Goal: Find specific page/section: Find specific page/section

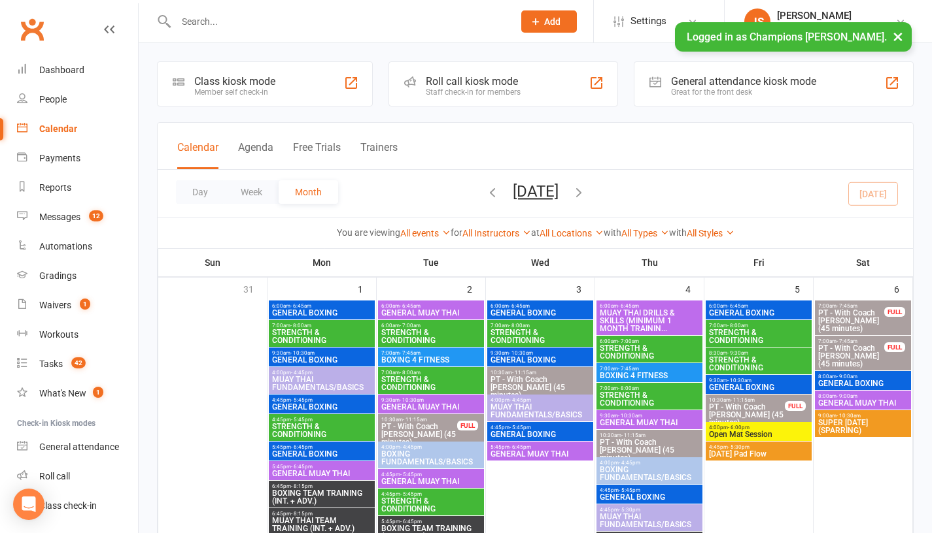
scroll to position [387, 0]
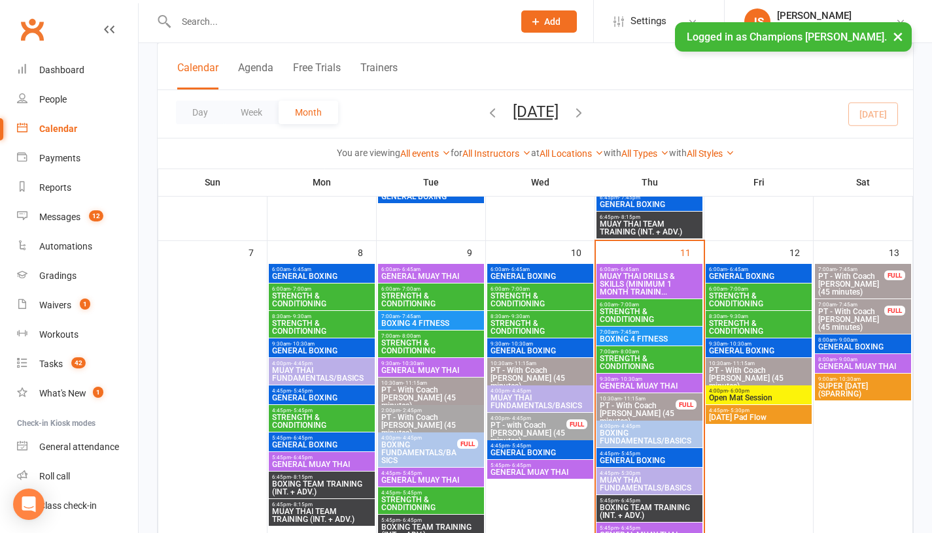
click at [618, 379] on span "- 10:30am" at bounding box center [630, 380] width 24 height 6
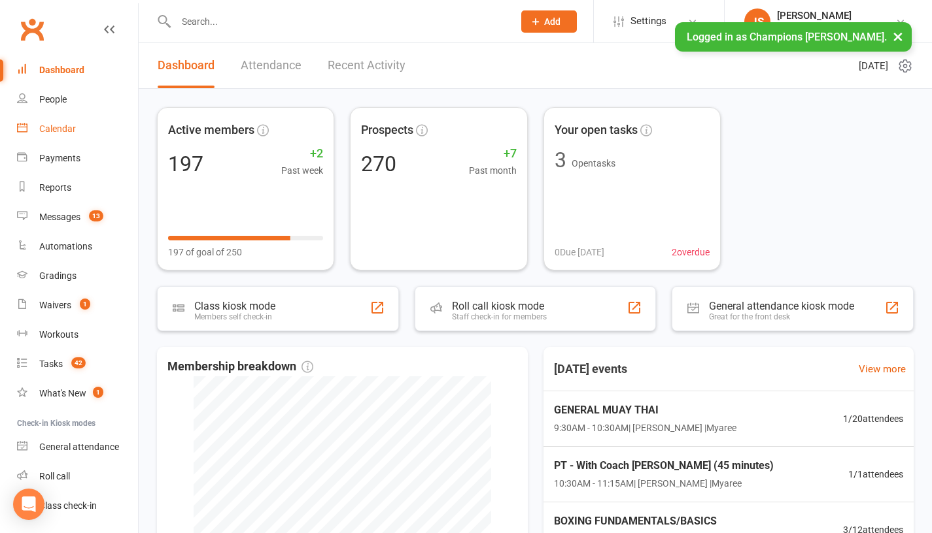
click at [76, 135] on link "Calendar" at bounding box center [77, 128] width 121 height 29
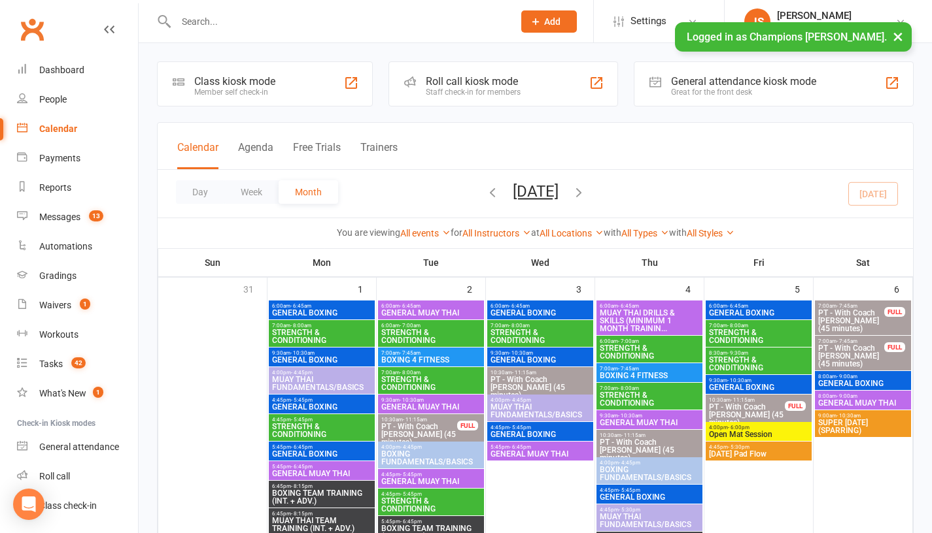
click at [620, 418] on span "- 10:30am" at bounding box center [630, 416] width 24 height 6
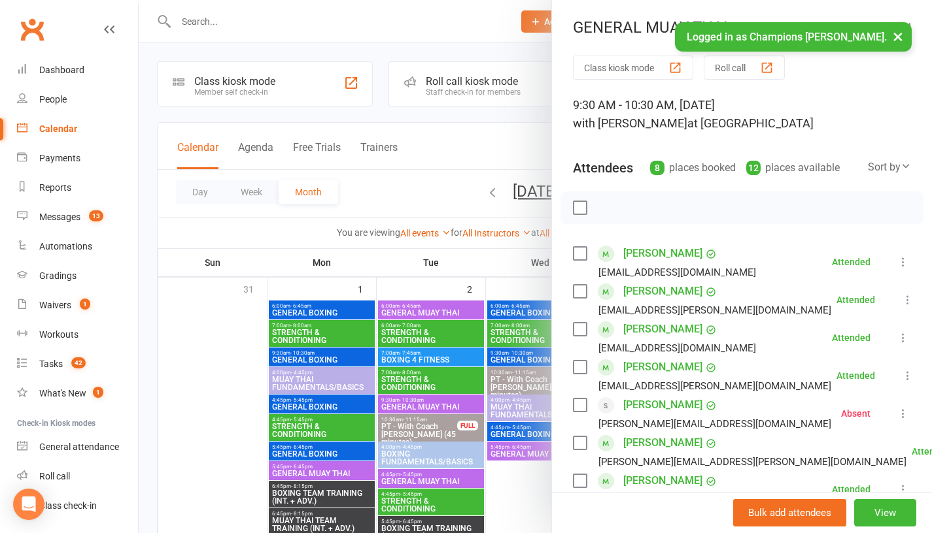
click at [199, 377] on div at bounding box center [535, 266] width 793 height 533
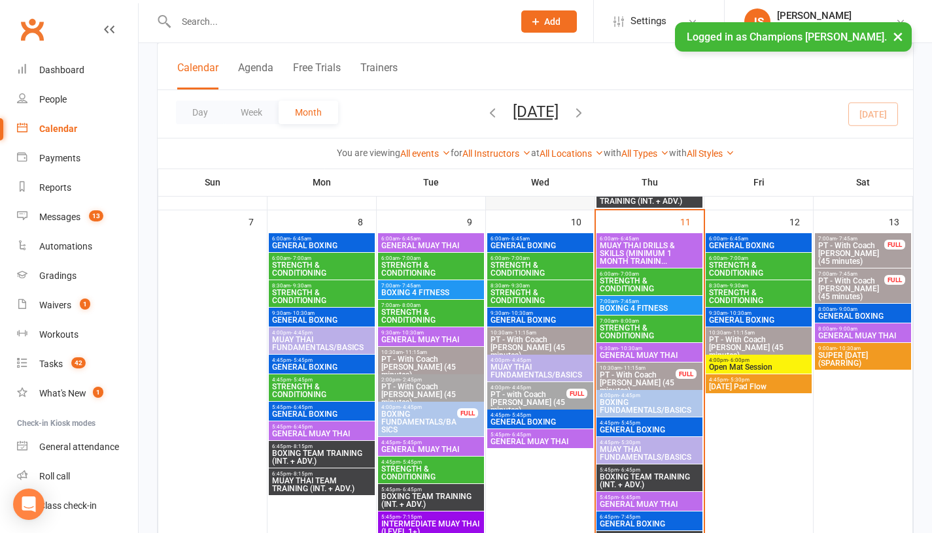
scroll to position [422, 0]
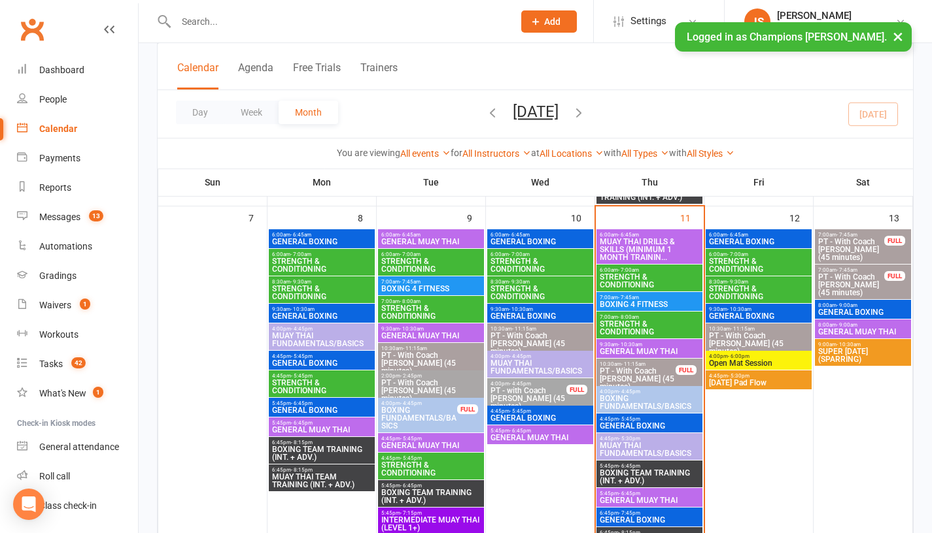
click at [630, 343] on span "- 10:30am" at bounding box center [630, 345] width 24 height 6
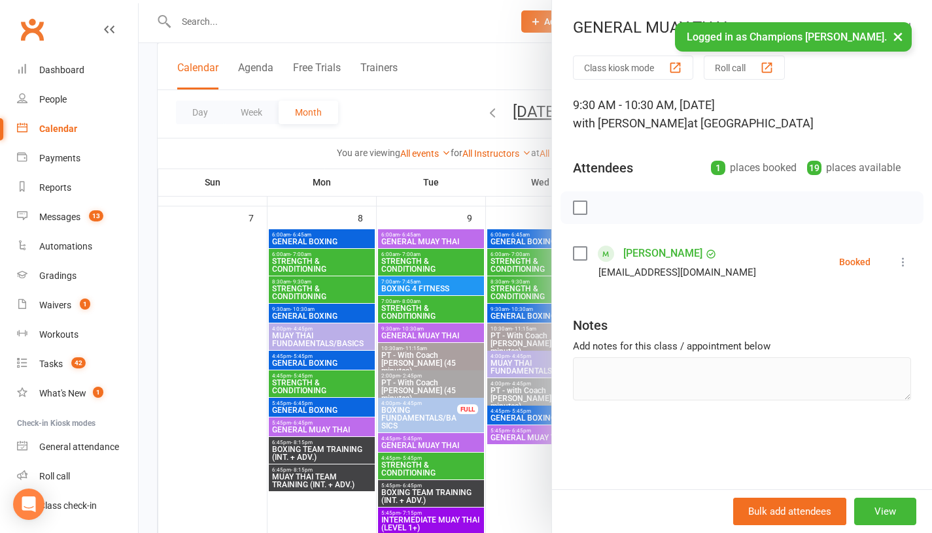
click at [483, 206] on div at bounding box center [535, 266] width 793 height 533
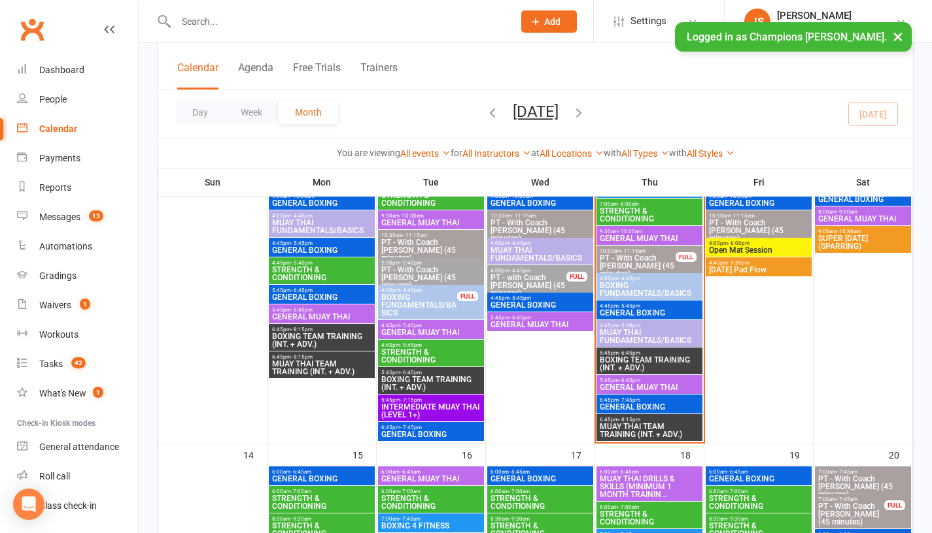
scroll to position [541, 0]
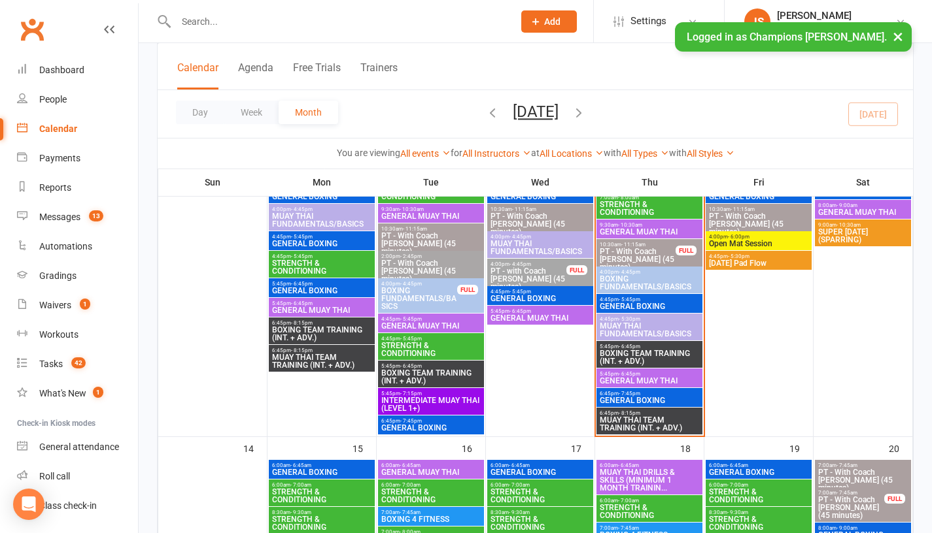
click at [621, 380] on span "GENERAL MUAY THAI" at bounding box center [649, 381] width 101 height 8
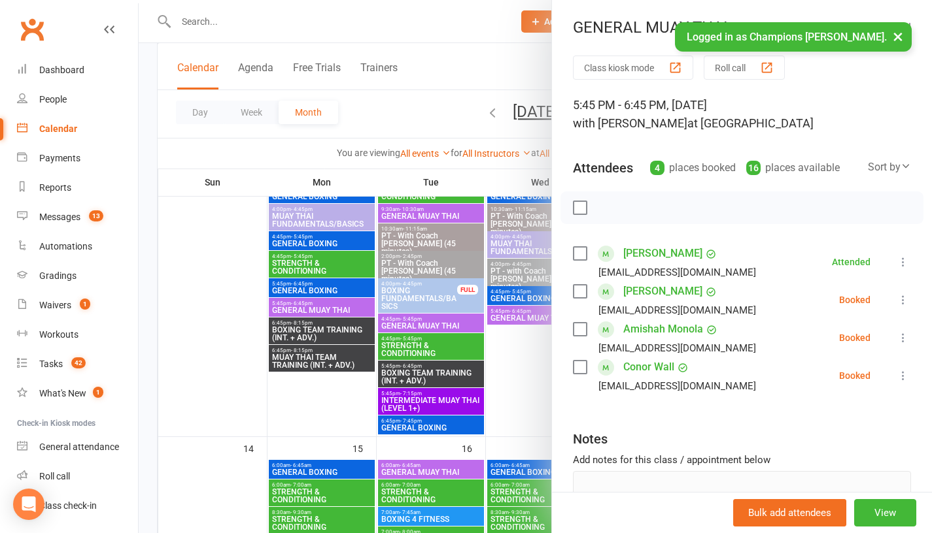
click at [518, 365] on div at bounding box center [535, 266] width 793 height 533
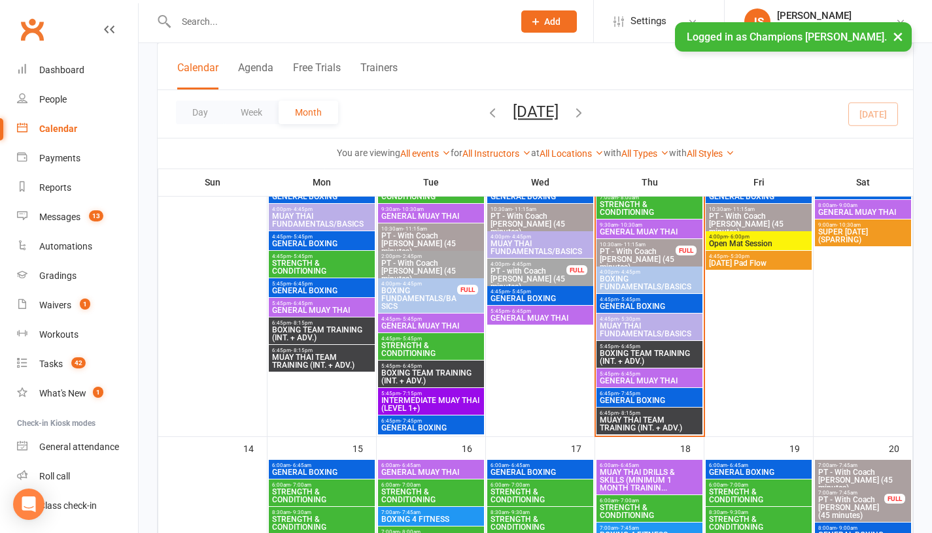
click at [617, 346] on span "5:45pm - 6:45pm" at bounding box center [649, 347] width 101 height 6
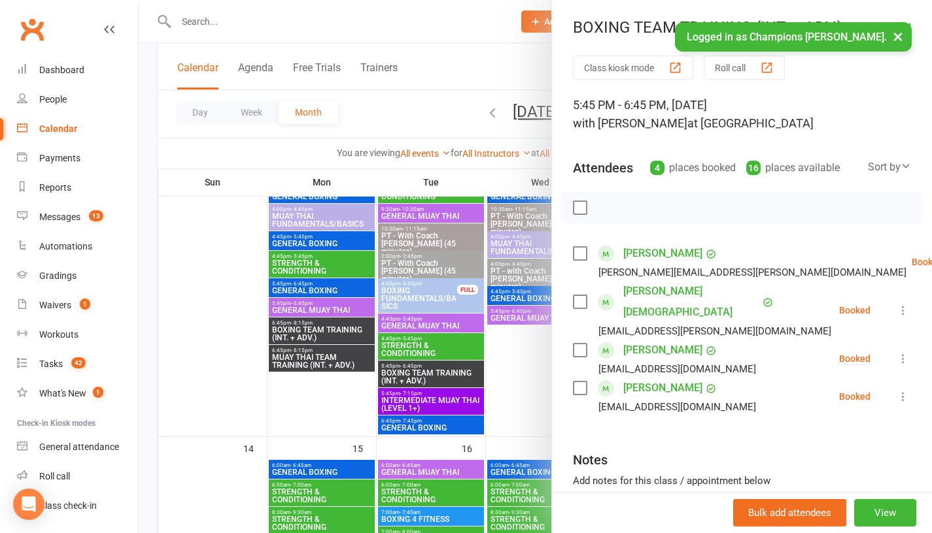
click at [516, 372] on div at bounding box center [535, 266] width 793 height 533
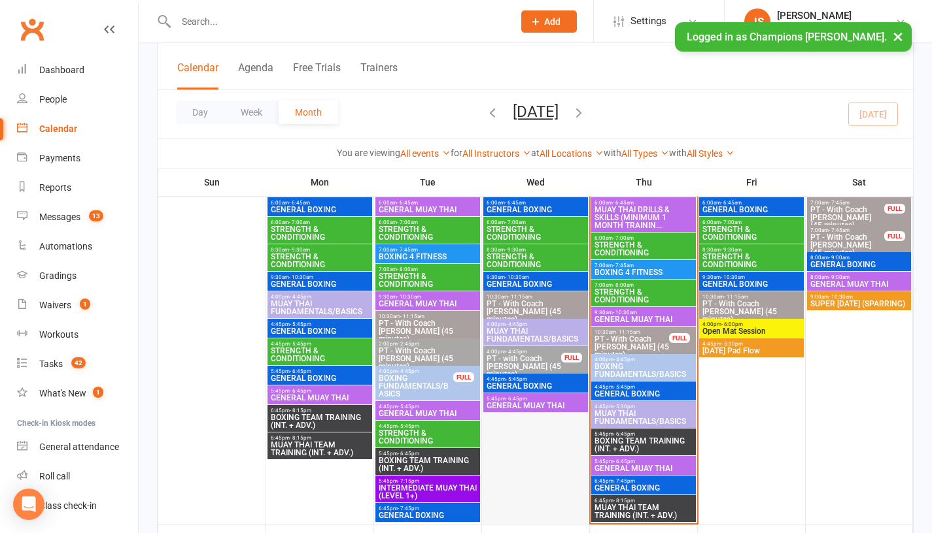
scroll to position [449, 0]
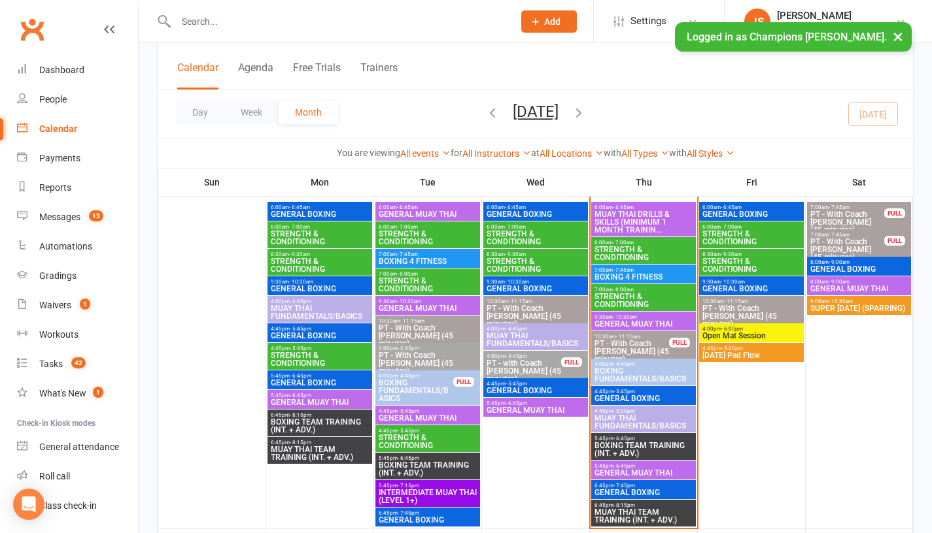
click at [730, 334] on span "Open Mat Session" at bounding box center [751, 336] width 99 height 8
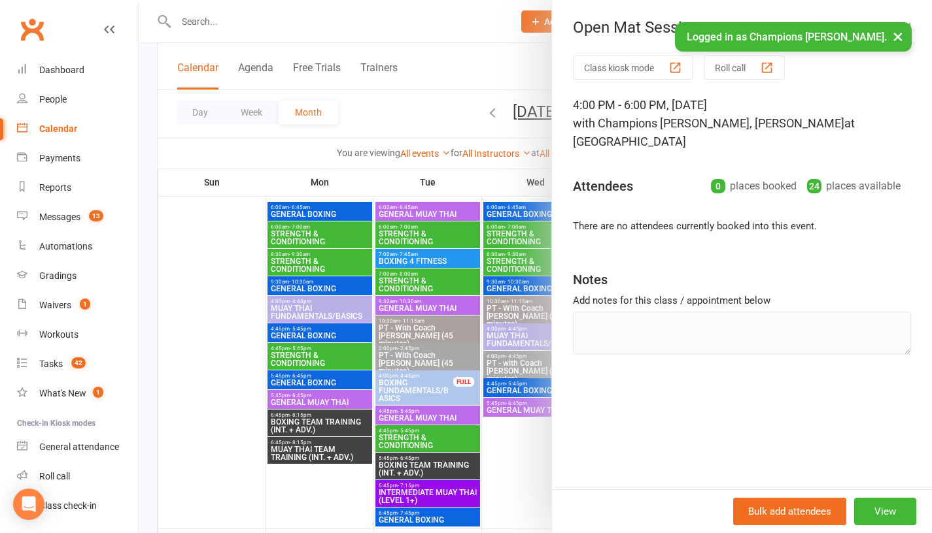
click at [502, 476] on div at bounding box center [535, 266] width 793 height 533
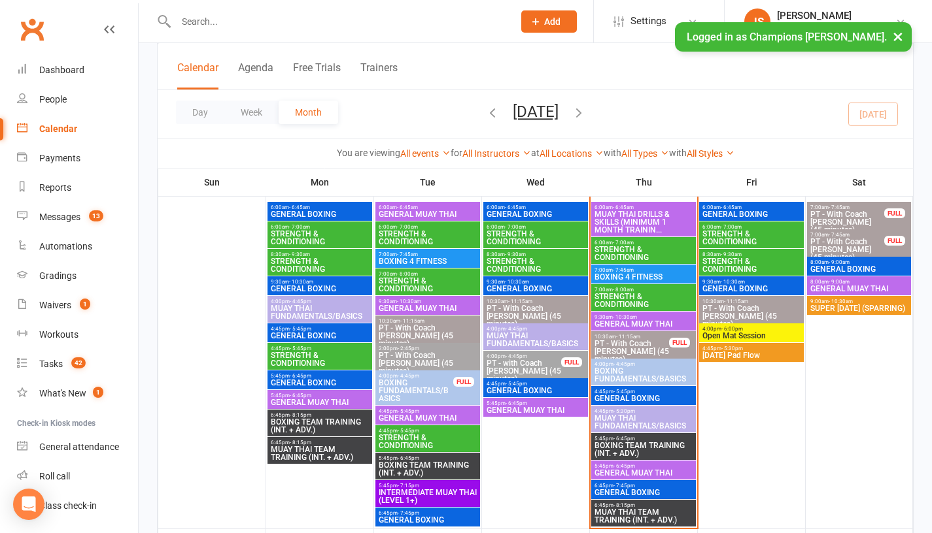
click at [720, 211] on span "GENERAL BOXING" at bounding box center [751, 215] width 99 height 8
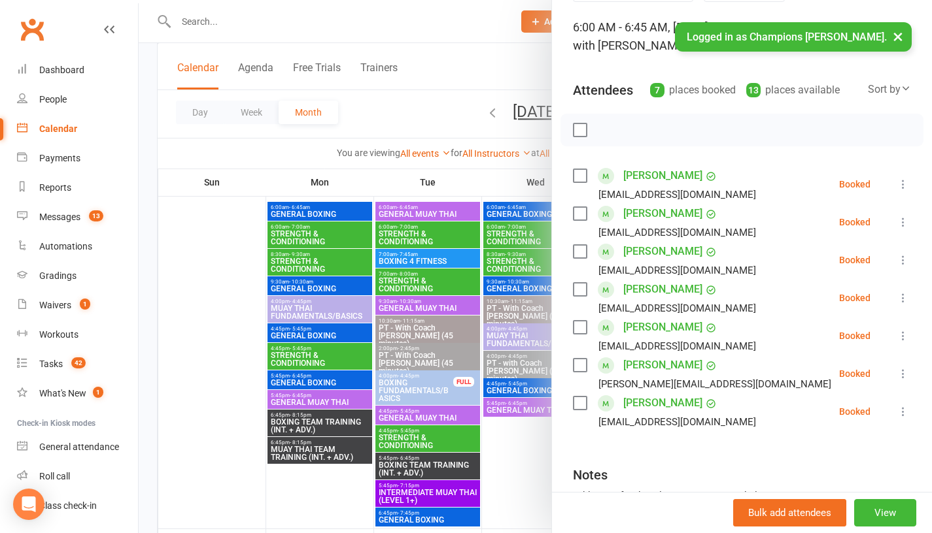
scroll to position [80, 0]
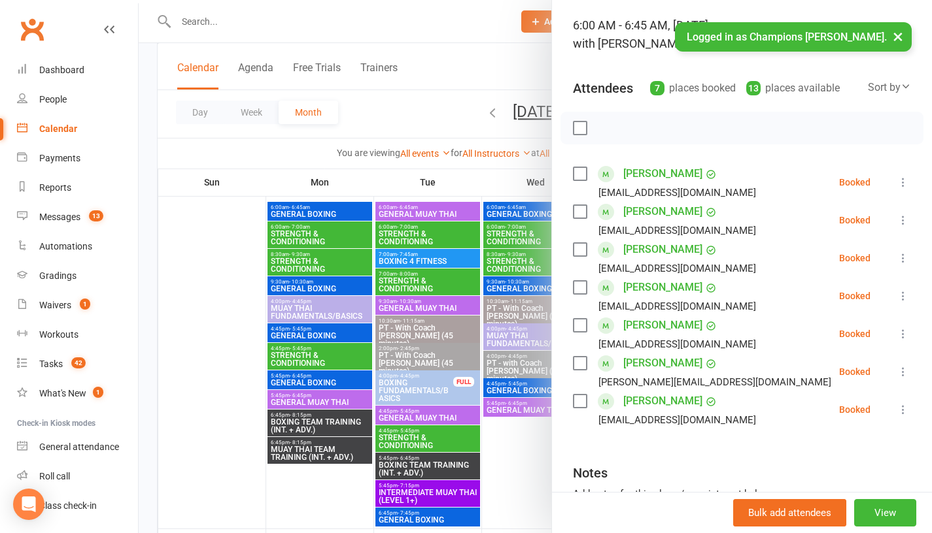
click at [418, 95] on div at bounding box center [535, 266] width 793 height 533
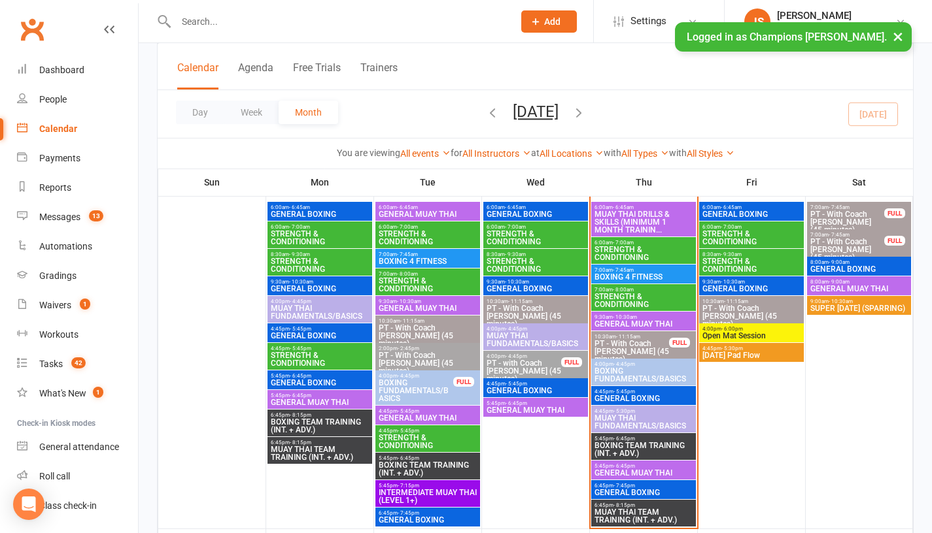
click at [622, 400] on span "GENERAL BOXING" at bounding box center [643, 399] width 99 height 8
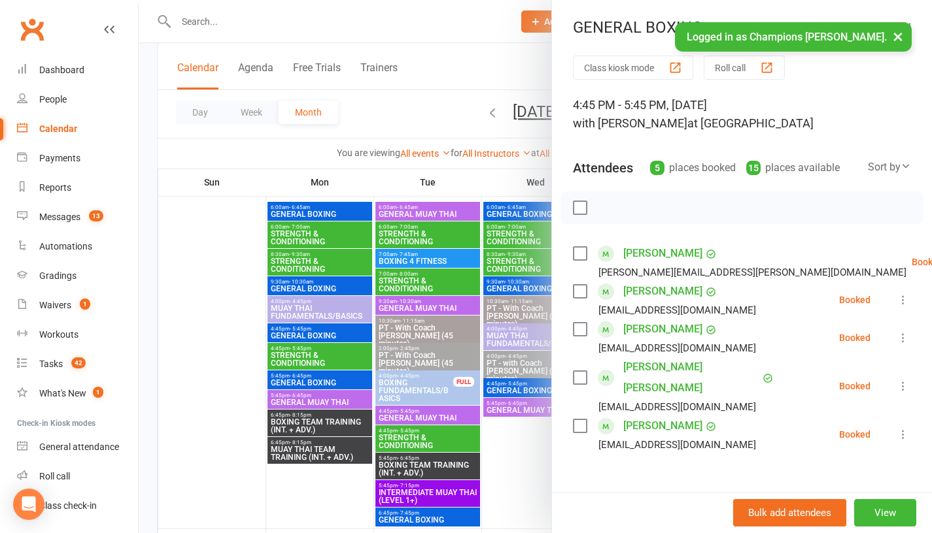
click at [490, 454] on div at bounding box center [535, 266] width 793 height 533
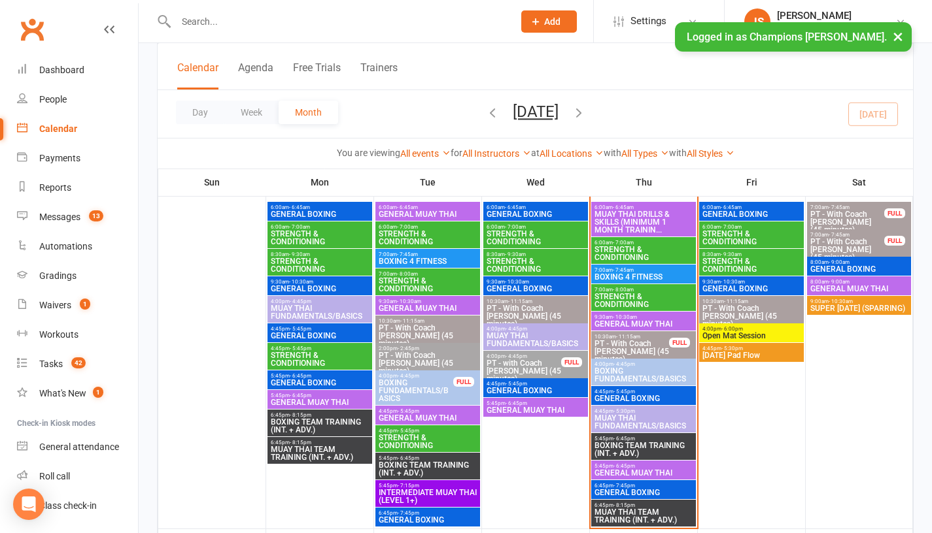
click at [615, 447] on span "BOXING TEAM TRAINING (INT. + ADV.)" at bounding box center [643, 450] width 99 height 16
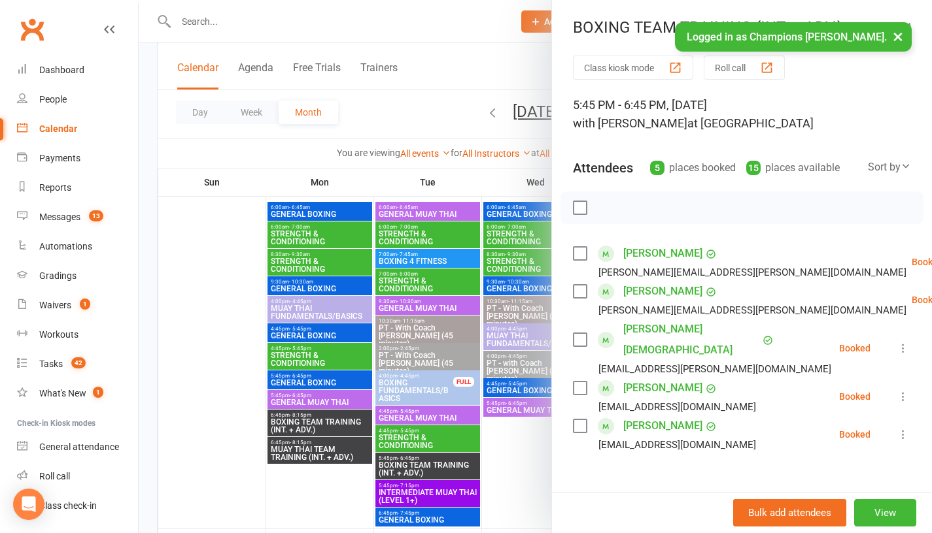
click at [683, 334] on link "[PERSON_NAME][DEMOGRAPHIC_DATA]" at bounding box center [691, 340] width 136 height 42
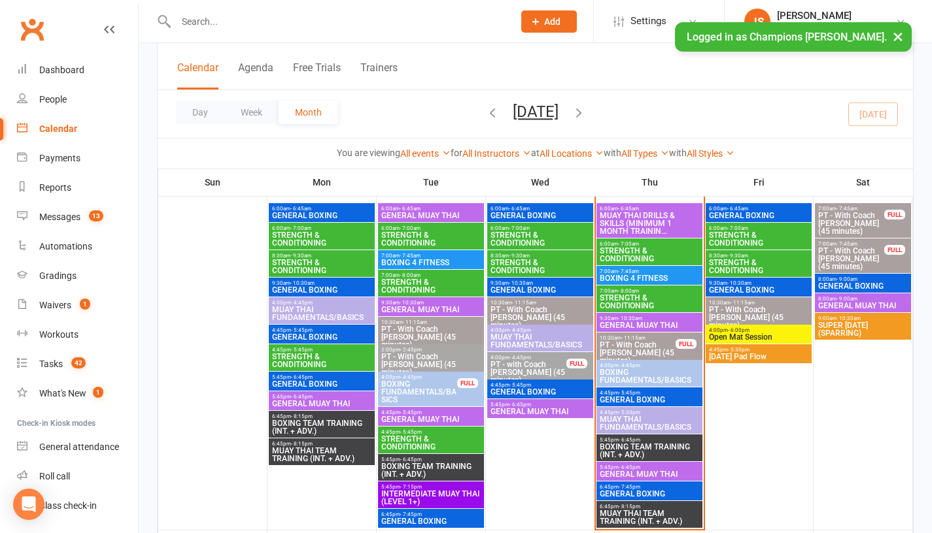
scroll to position [451, 0]
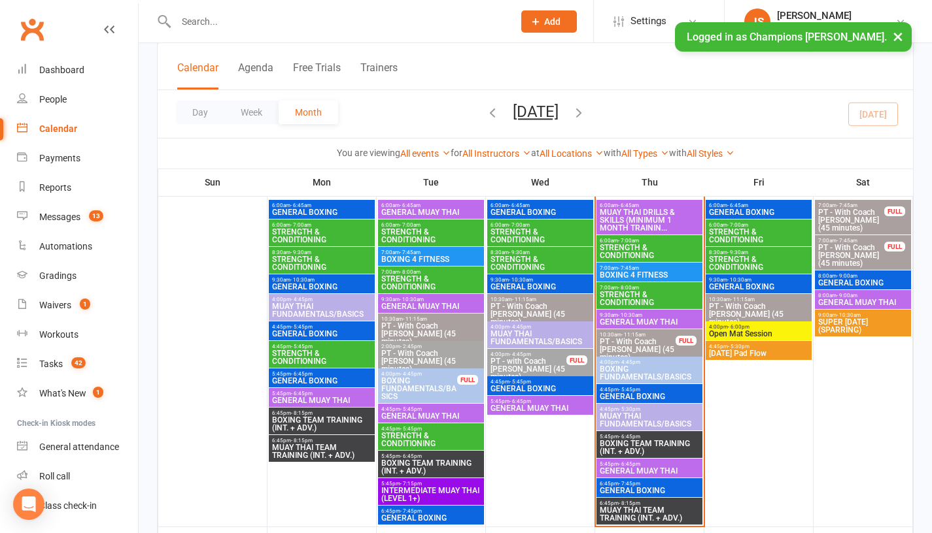
click at [615, 318] on span "GENERAL MUAY THAI" at bounding box center [649, 322] width 101 height 8
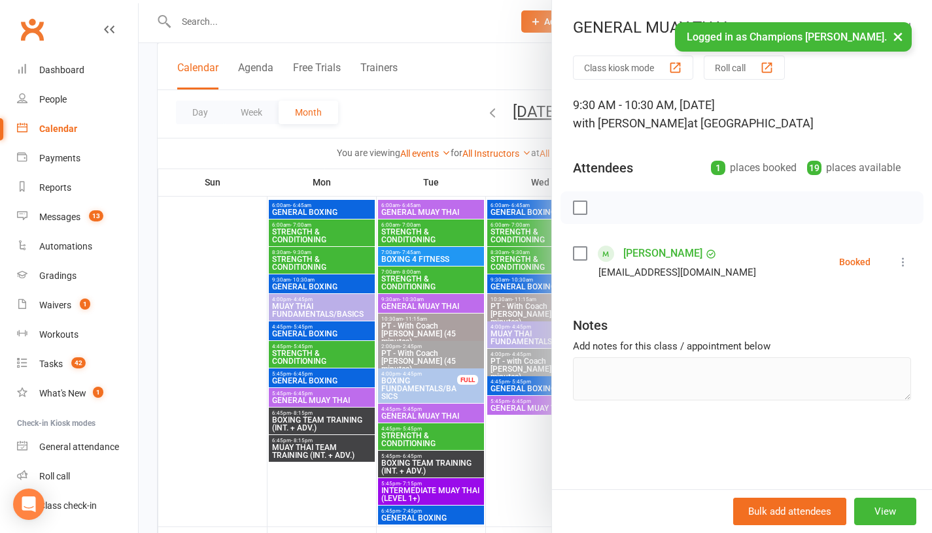
click at [214, 304] on div at bounding box center [535, 266] width 793 height 533
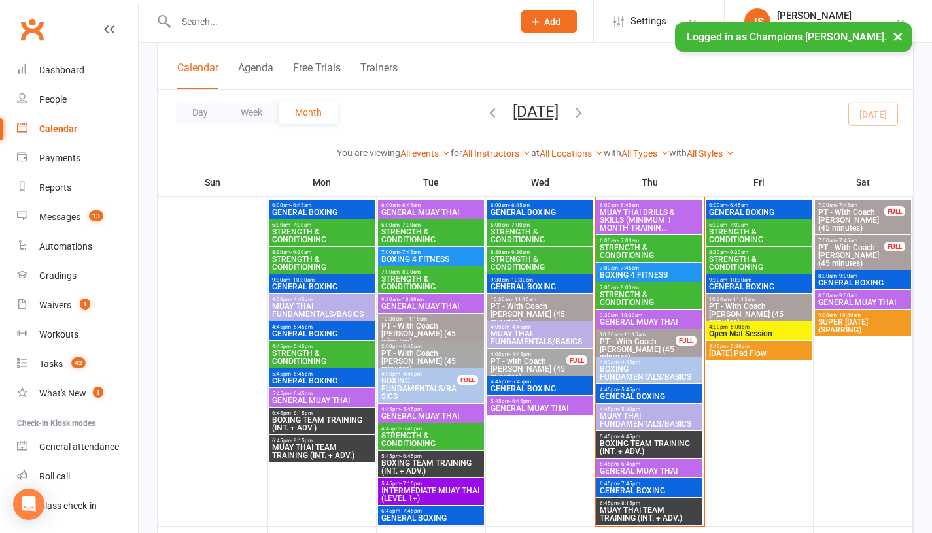
click at [854, 322] on span "SUPER [DATE] (SPARRING)" at bounding box center [862, 326] width 91 height 16
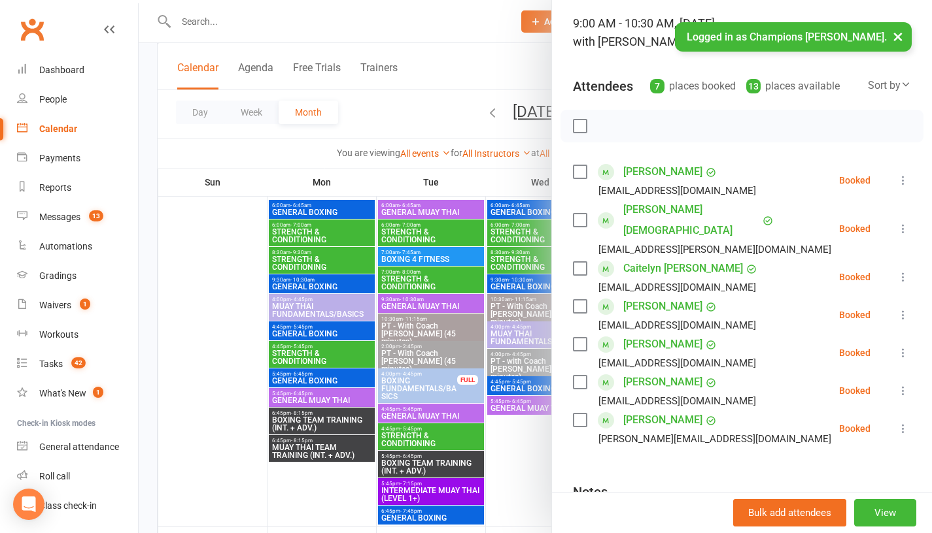
scroll to position [82, 0]
click at [189, 282] on div at bounding box center [535, 266] width 793 height 533
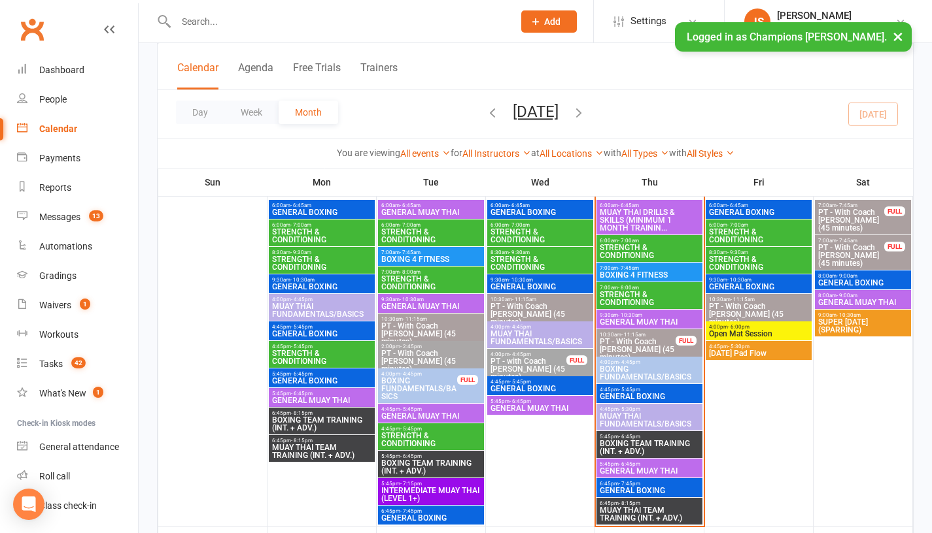
click at [859, 283] on span "GENERAL BOXING" at bounding box center [862, 283] width 91 height 8
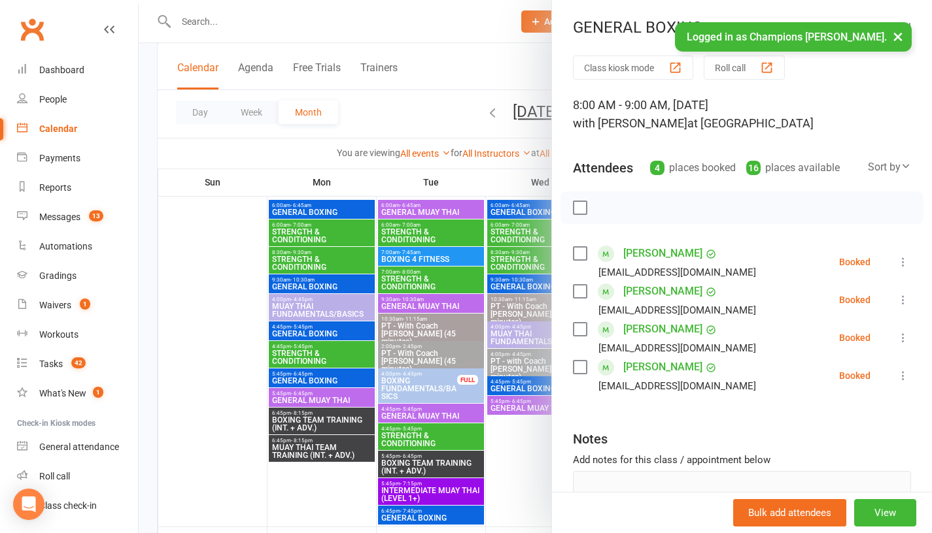
click at [226, 309] on div at bounding box center [535, 266] width 793 height 533
